Goal: Contribute content: Contribute content

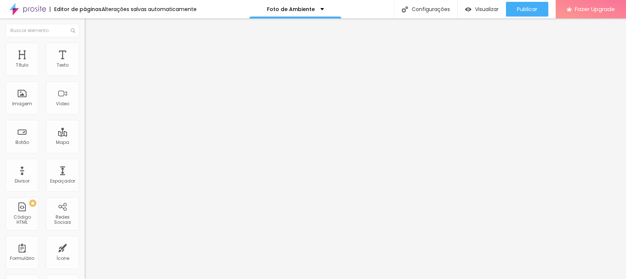
drag, startPoint x: 64, startPoint y: 80, endPoint x: 0, endPoint y: 74, distance: 64.0
click at [85, 74] on div "Texto Encontre sua galeria Alinhamento [GEOGRAPHIC_DATA] Link URL #ancora-galer…" at bounding box center [127, 110] width 85 height 107
type input "Conheça nosso trabalho"
click at [85, 221] on div "Editar Botão Conteúdo Estilo Avançado Texto Conheça nosso trabalho Alinhamento …" at bounding box center [127, 148] width 85 height 261
click at [26, 100] on div "Imagem" at bounding box center [22, 97] width 33 height 33
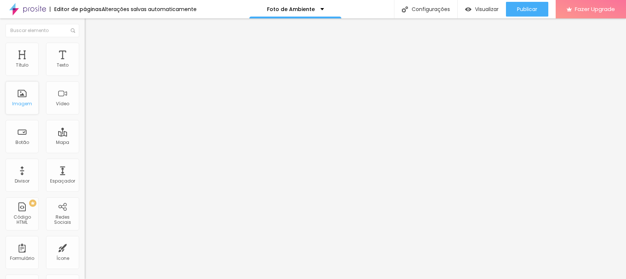
click at [26, 100] on div "Imagem" at bounding box center [22, 97] width 33 height 33
click at [319, 8] on div "Foto de Ambiente" at bounding box center [295, 9] width 57 height 5
click at [85, 50] on img at bounding box center [88, 53] width 7 height 7
click at [85, 47] on img at bounding box center [88, 46] width 7 height 7
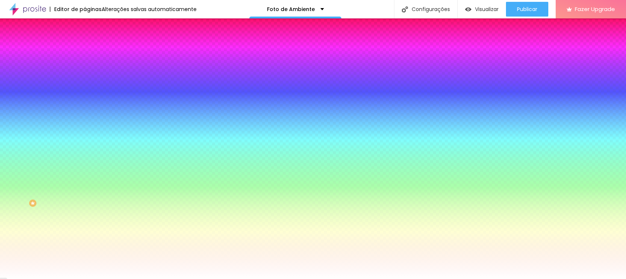
click at [85, 68] on span "Trocar imagem" at bounding box center [105, 65] width 40 height 6
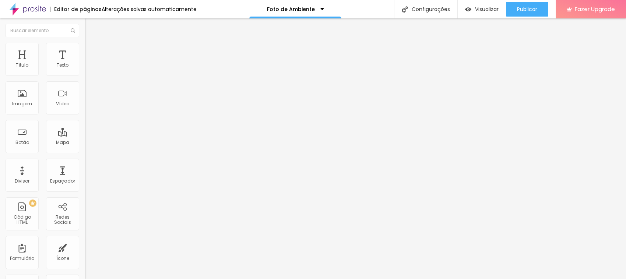
click at [85, 218] on div "Editar Coluna Conteúdo Estilo Avançado Alinhamento" at bounding box center [127, 148] width 85 height 261
